Goal: Find specific page/section: Find specific page/section

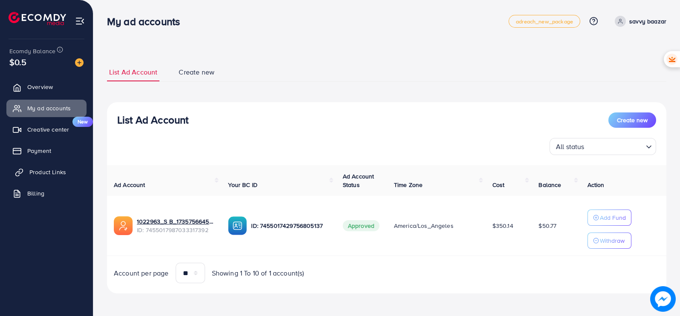
click at [54, 173] on span "Product Links" at bounding box center [47, 172] width 37 height 9
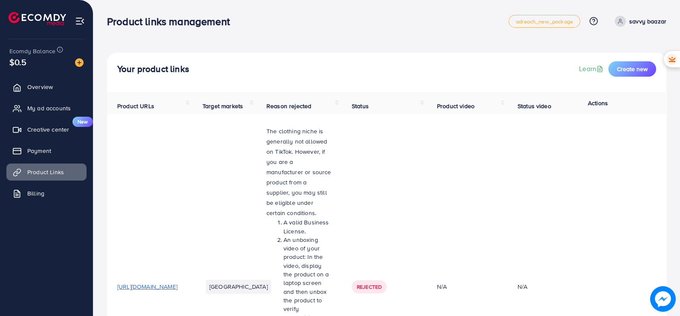
scroll to position [1460, 0]
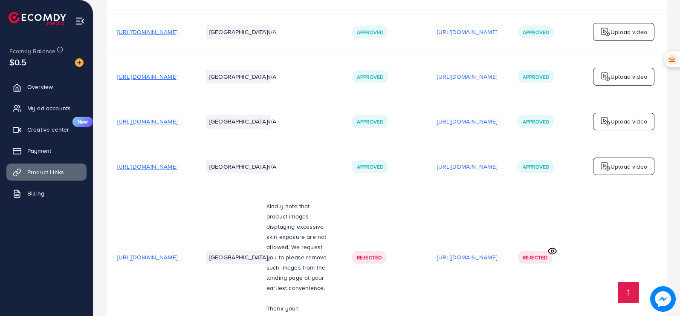
scroll to position [1460, 0]
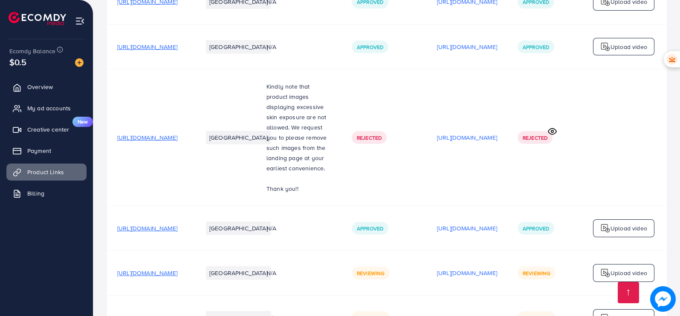
scroll to position [1460, 0]
